Goal: Information Seeking & Learning: Learn about a topic

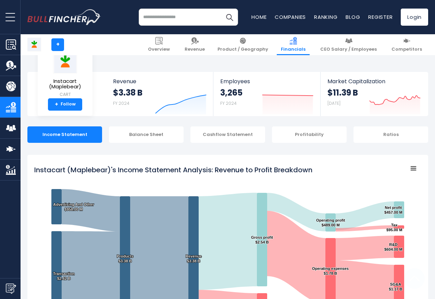
scroll to position [370, 0]
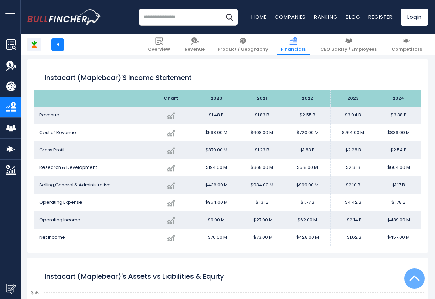
scroll to position [370, 0]
